Goal: Task Accomplishment & Management: Manage account settings

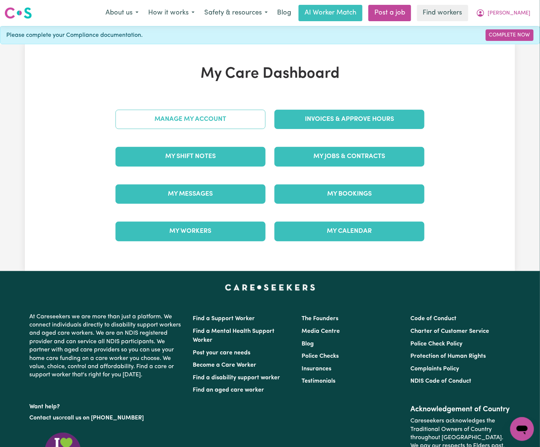
click at [222, 121] on link "Manage My Account" at bounding box center [191, 119] width 150 height 19
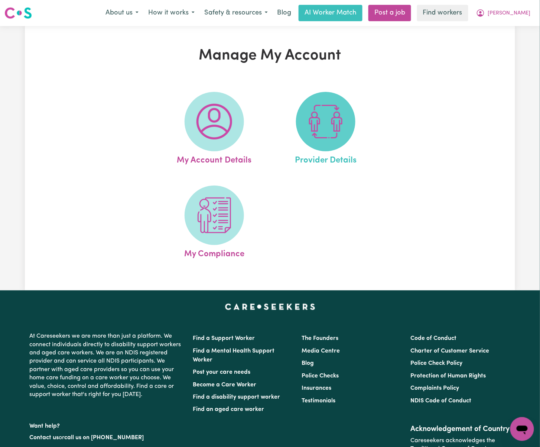
click at [323, 123] on img at bounding box center [326, 122] width 36 height 36
select select "AGED_HOME_CARE"
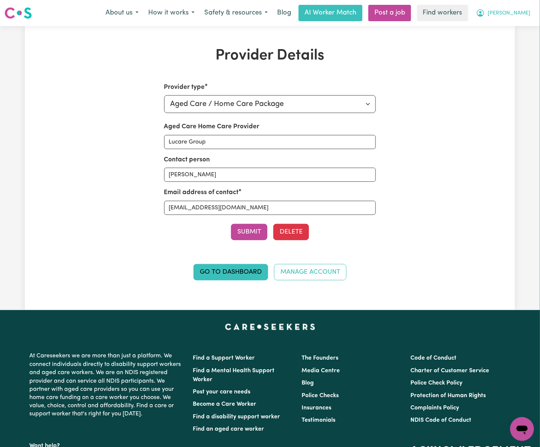
click at [525, 14] on span "[PERSON_NAME]" at bounding box center [509, 13] width 43 height 8
click at [522, 40] on link "Logout" at bounding box center [506, 43] width 59 height 14
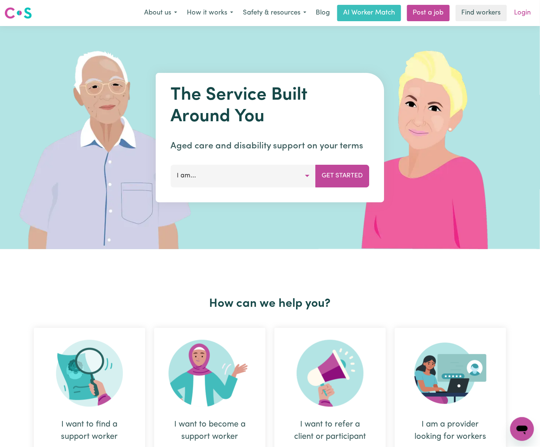
click at [533, 9] on link "Login" at bounding box center [523, 13] width 26 height 16
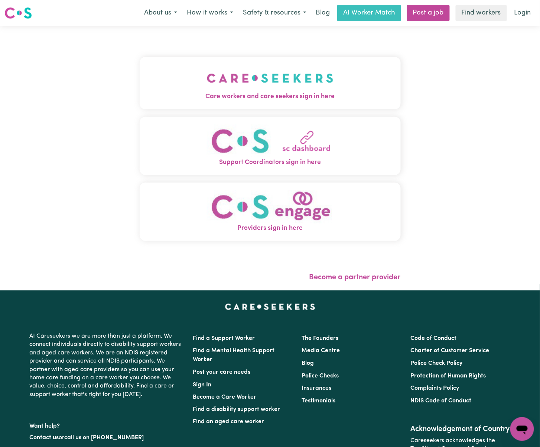
click at [256, 76] on img "Care workers and care seekers sign in here" at bounding box center [270, 77] width 127 height 27
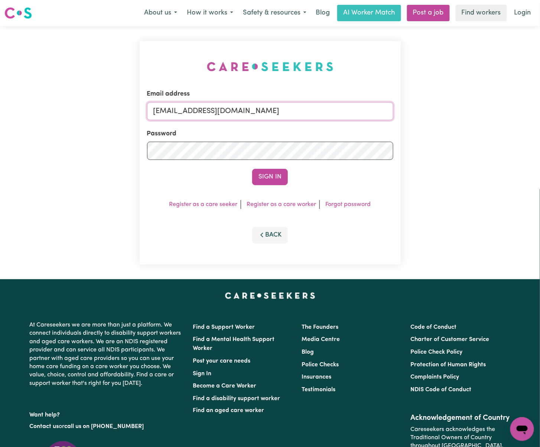
drag, startPoint x: 191, startPoint y: 108, endPoint x: 434, endPoint y: 108, distance: 243.4
click at [434, 108] on div "Email address [EMAIL_ADDRESS][DOMAIN_NAME] Password Sign In Register as a care …" at bounding box center [270, 152] width 540 height 253
paste input "EvelynCH"
type input "[EMAIL_ADDRESS][PERSON_NAME][DOMAIN_NAME]"
click at [252, 169] on button "Sign In" at bounding box center [270, 177] width 36 height 16
